Goal: Information Seeking & Learning: Learn about a topic

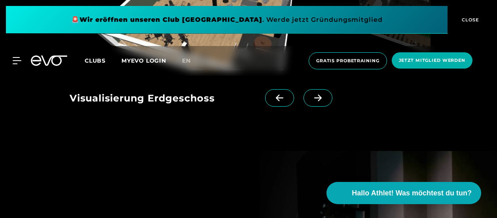
scroll to position [814, 0]
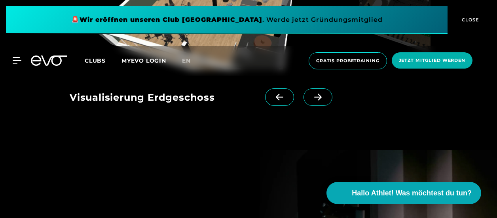
click at [15, 57] on div "MyEVO Login Über EVO Mitgliedschaften Probetraining TAGESPASS EVO Studios [GEOG…" at bounding box center [249, 61] width 494 height 30
click at [15, 58] on icon at bounding box center [18, 60] width 11 height 7
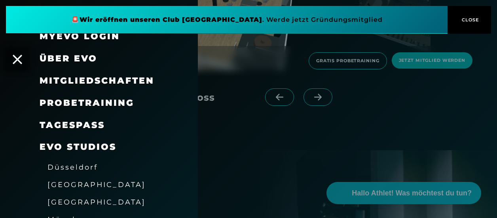
scroll to position [15, 0]
click at [79, 78] on span "Mitgliedschaften" at bounding box center [97, 80] width 115 height 11
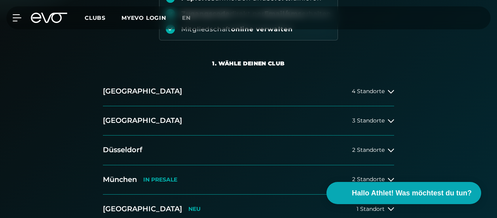
scroll to position [199, 0]
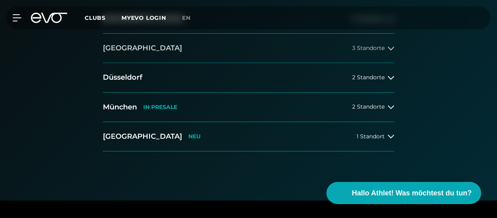
click at [389, 51] on button "[GEOGRAPHIC_DATA] 3 Standorte" at bounding box center [248, 48] width 291 height 29
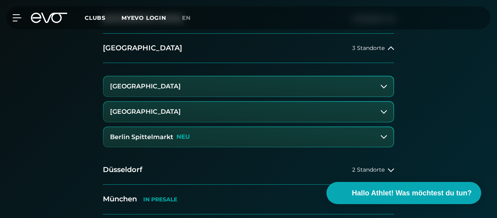
click at [381, 85] on icon at bounding box center [384, 87] width 6 height 4
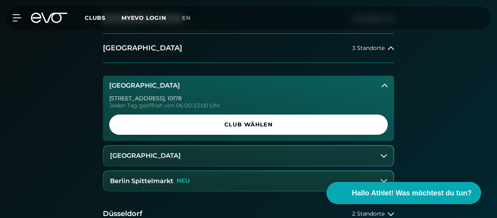
click at [381, 85] on icon at bounding box center [384, 85] width 6 height 6
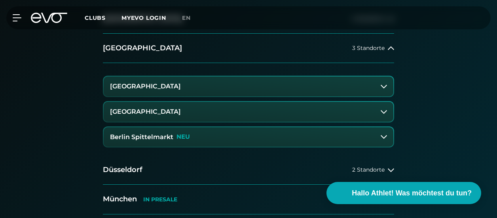
click at [381, 85] on icon at bounding box center [384, 87] width 6 height 4
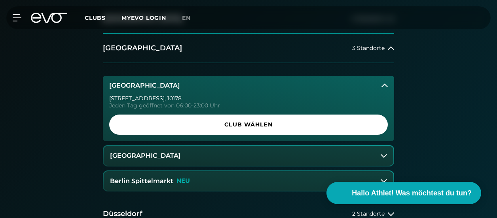
click at [384, 81] on button "[GEOGRAPHIC_DATA]" at bounding box center [248, 86] width 291 height 20
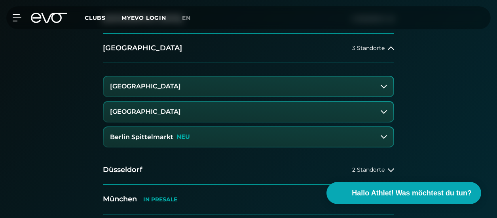
click at [408, 87] on div "[GEOGRAPHIC_DATA] 4 Standorte [GEOGRAPHIC_DATA] 3 Standorte [GEOGRAPHIC_DATA] A…" at bounding box center [248, 130] width 497 height 252
click at [388, 85] on button "[GEOGRAPHIC_DATA]" at bounding box center [249, 86] width 290 height 20
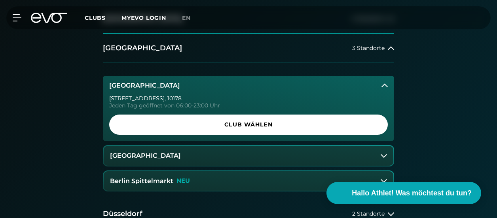
click at [174, 99] on div "[STREET_ADDRESS]" at bounding box center [248, 98] width 279 height 6
copy div "[STREET_ADDRESS]"
click at [387, 151] on button "[GEOGRAPHIC_DATA]" at bounding box center [249, 156] width 290 height 20
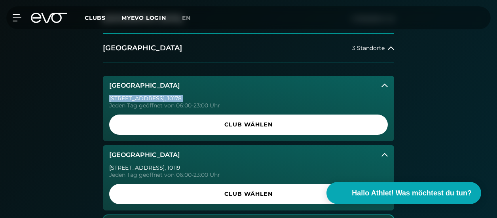
scroll to position [207, 0]
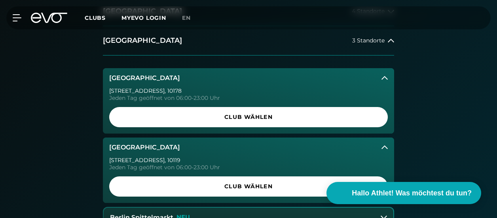
click at [156, 158] on div "[STREET_ADDRESS]" at bounding box center [248, 160] width 279 height 6
copy div "[STREET_ADDRESS]"
click at [15, 11] on div "MyEVO Login Über EVO Mitgliedschaften Probetraining TAGESPASS EVO Studios [GEOG…" at bounding box center [249, 17] width 494 height 23
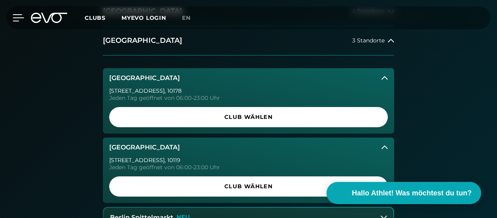
click at [14, 14] on icon at bounding box center [18, 17] width 11 height 7
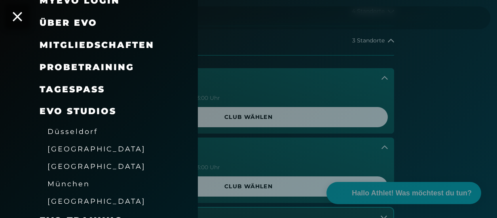
scroll to position [50, 0]
click at [78, 111] on span "EVO Studios" at bounding box center [78, 110] width 77 height 11
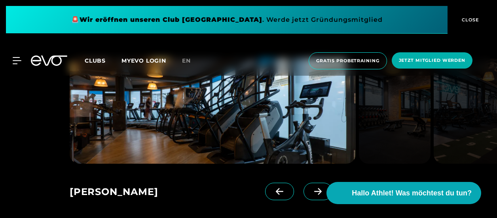
scroll to position [451, 0]
click at [311, 194] on icon at bounding box center [318, 191] width 14 height 7
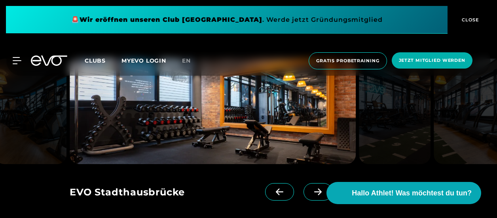
click at [311, 194] on icon at bounding box center [318, 191] width 14 height 7
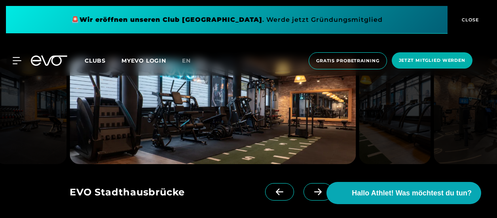
click at [311, 194] on icon at bounding box center [318, 191] width 14 height 7
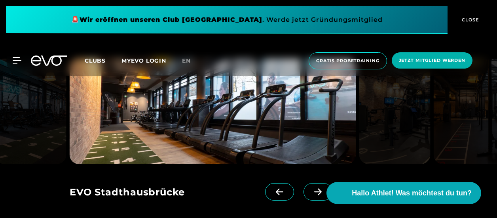
click at [311, 194] on icon at bounding box center [318, 191] width 14 height 7
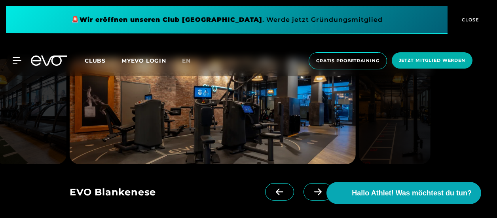
click at [311, 194] on icon at bounding box center [318, 191] width 14 height 7
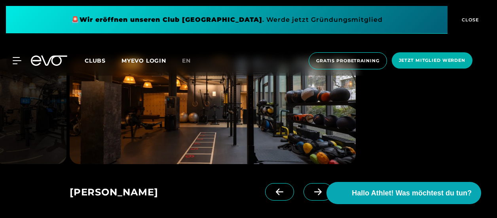
click at [311, 194] on icon at bounding box center [318, 191] width 14 height 7
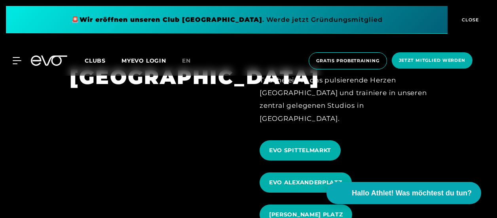
scroll to position [669, 0]
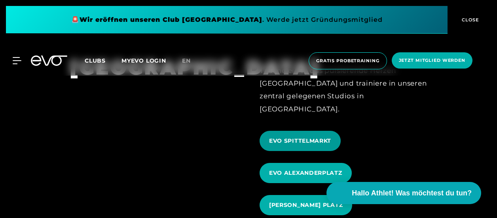
click at [285, 137] on span "EVO SPITTELMARKT" at bounding box center [300, 141] width 62 height 8
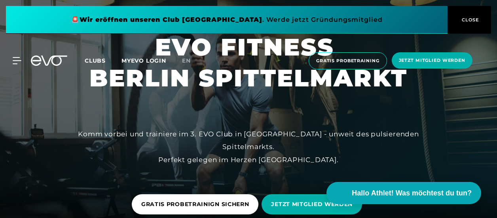
scroll to position [38, 0]
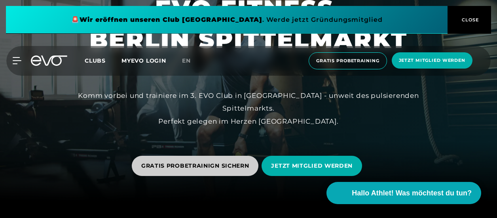
click at [217, 161] on span "GRATIS PROBETRAINIGN SICHERN" at bounding box center [195, 165] width 108 height 8
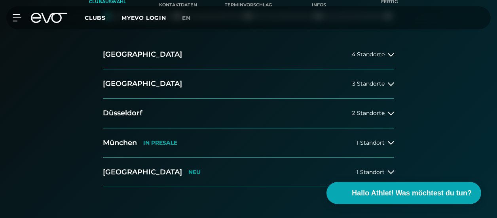
scroll to position [163, 0]
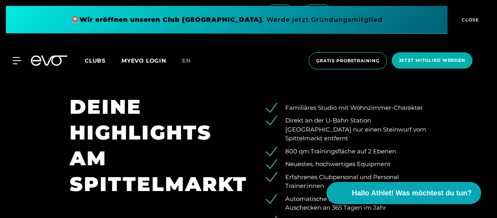
scroll to position [741, 0]
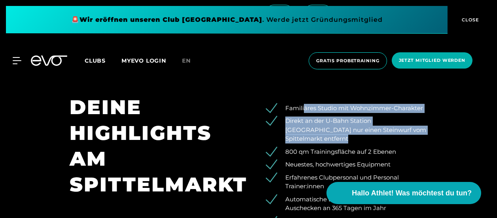
drag, startPoint x: 304, startPoint y: 91, endPoint x: 310, endPoint y: 123, distance: 33.1
click at [310, 123] on ul "Familiäres Studio mit Wohnzimmer-Charakter Direkt an der U-Bahn Station [GEOGRA…" at bounding box center [344, 165] width 168 height 122
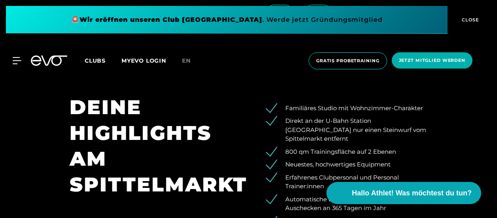
click at [428, 135] on div "Familiäres Studio mit Wohnzimmer-Charakter Direkt an der U-Bahn Station [GEOGRA…" at bounding box center [343, 196] width 190 height 205
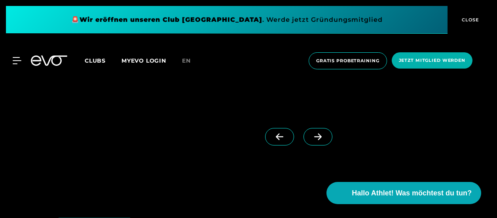
scroll to position [1653, 0]
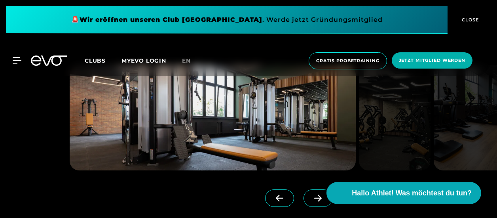
click at [303, 189] on span at bounding box center [317, 197] width 29 height 17
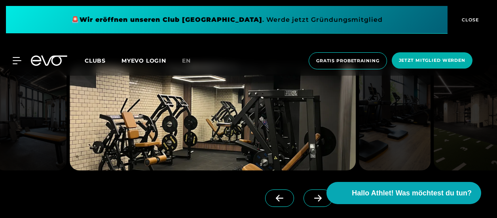
click at [303, 189] on span at bounding box center [317, 197] width 29 height 17
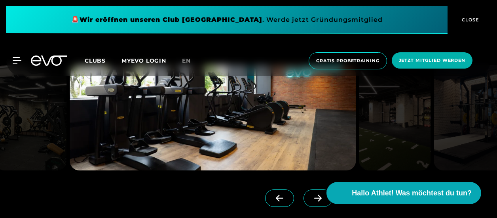
click at [303, 189] on span at bounding box center [317, 197] width 29 height 17
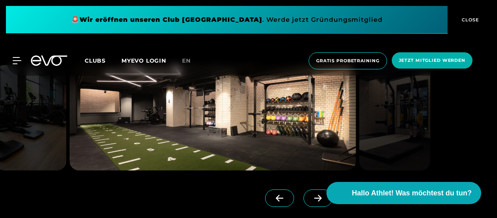
click at [303, 189] on span at bounding box center [317, 197] width 29 height 17
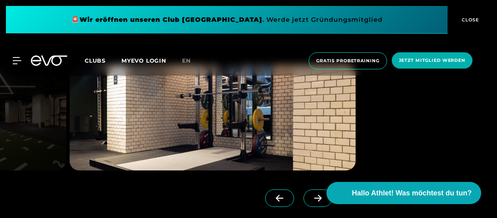
click at [303, 189] on span at bounding box center [317, 197] width 29 height 17
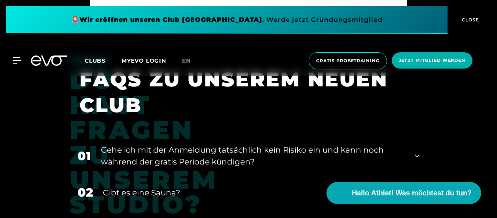
scroll to position [2661, 0]
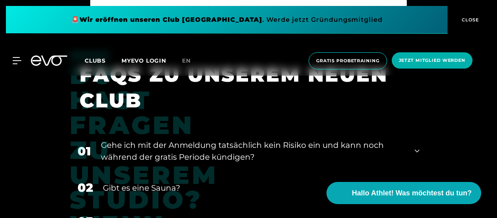
click at [418, 146] on icon at bounding box center [417, 150] width 5 height 9
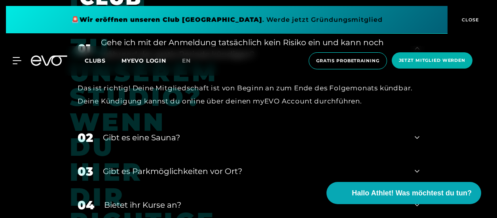
scroll to position [2764, 0]
click at [413, 120] on div "02 Gibt es eine Sauna?" at bounding box center [249, 137] width 358 height 34
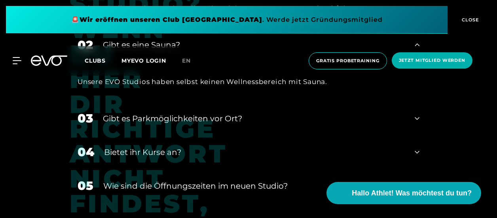
scroll to position [2861, 0]
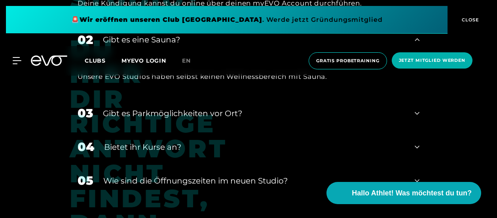
click at [421, 130] on div "04 Bietet ihr [DEMOGRAPHIC_DATA]?" at bounding box center [249, 147] width 358 height 34
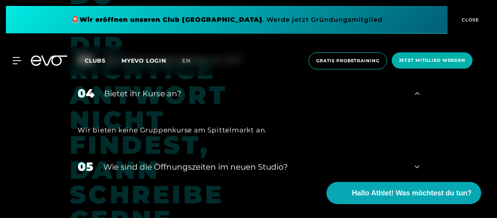
scroll to position [2927, 0]
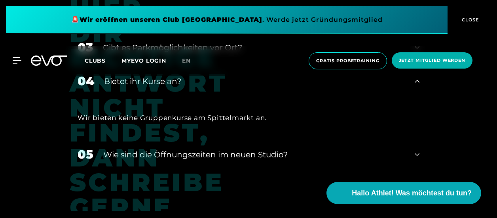
click at [409, 137] on div "05 ​Wie sind die Öffnungszeiten im neuen Studio?" at bounding box center [249, 154] width 358 height 34
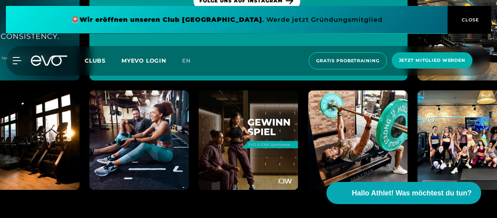
scroll to position [3507, 0]
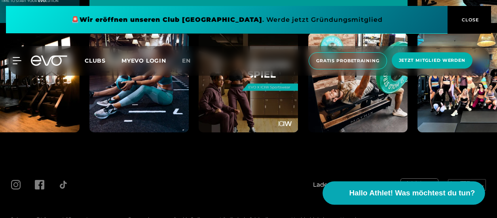
drag, startPoint x: 419, startPoint y: 217, endPoint x: 419, endPoint y: 199, distance: 18.2
click at [419, 199] on button "Hallo Athlet! Was möchtest du tun?" at bounding box center [404, 192] width 162 height 23
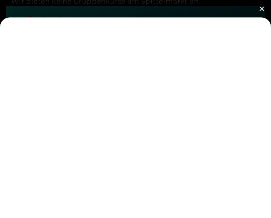
scroll to position [3579, 0]
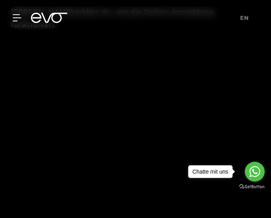
scroll to position [459, 0]
click at [250, 174] on icon "Go to whatsapp" at bounding box center [254, 171] width 11 height 11
